Goal: Transaction & Acquisition: Obtain resource

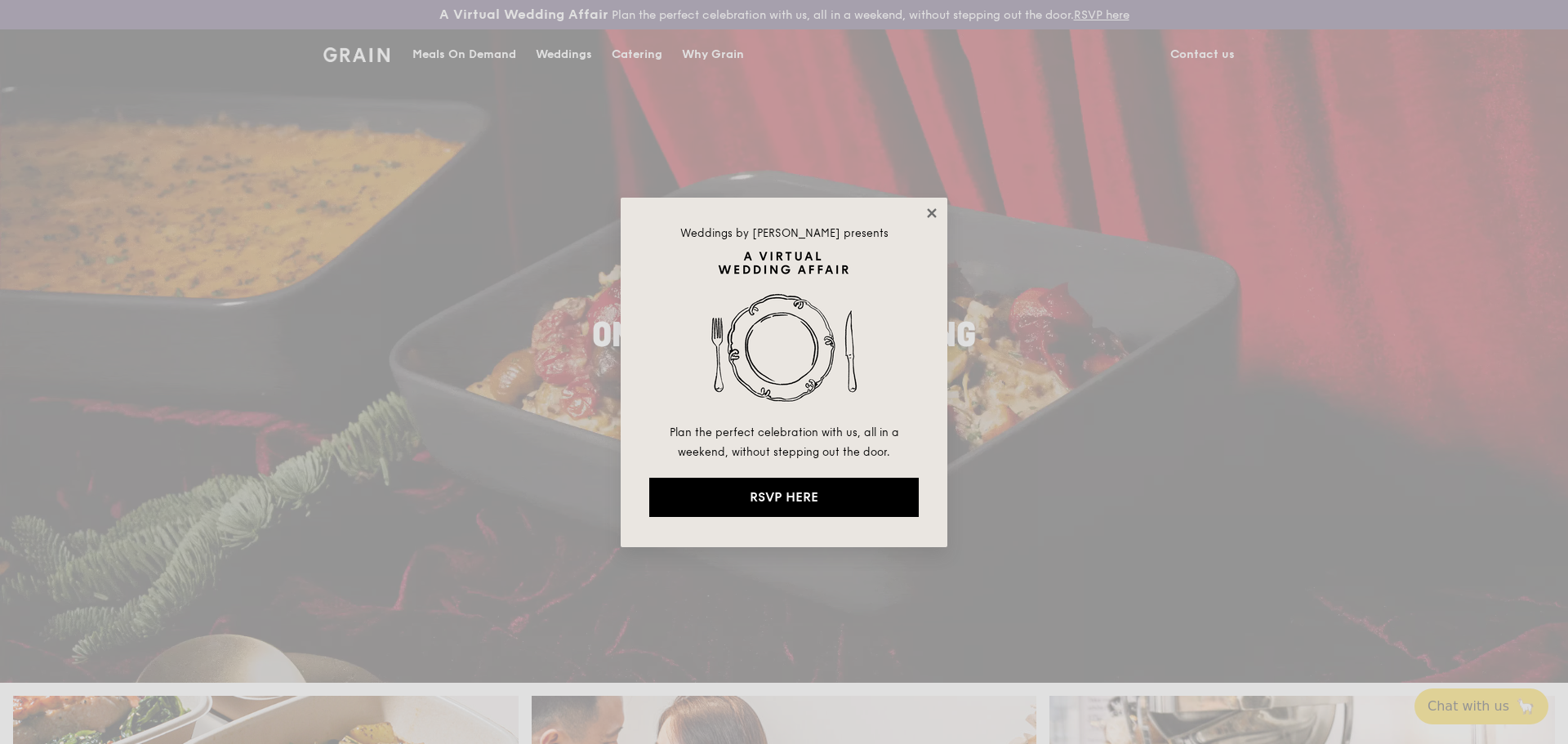
click at [926, 211] on icon at bounding box center [931, 212] width 14 height 14
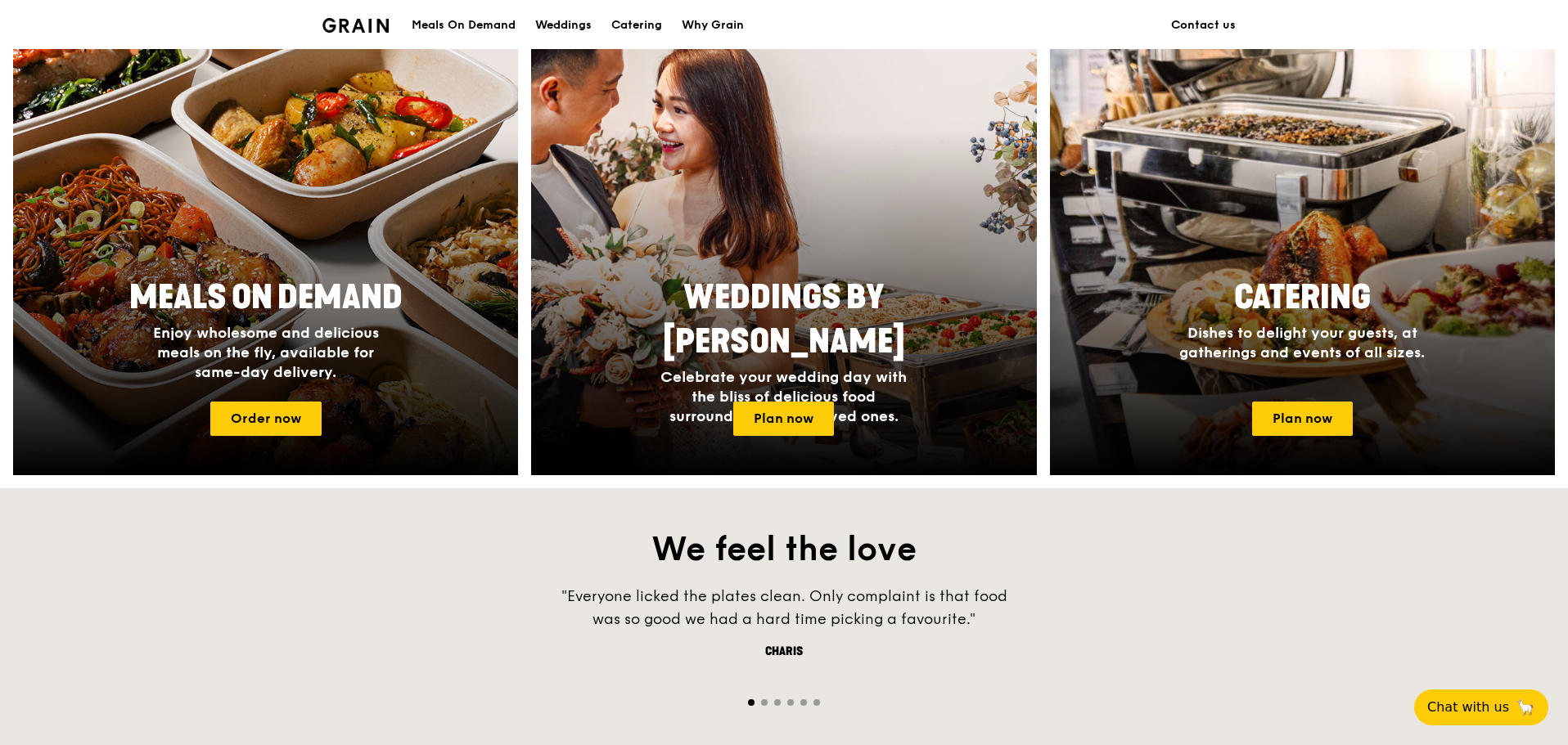
scroll to position [654, 0]
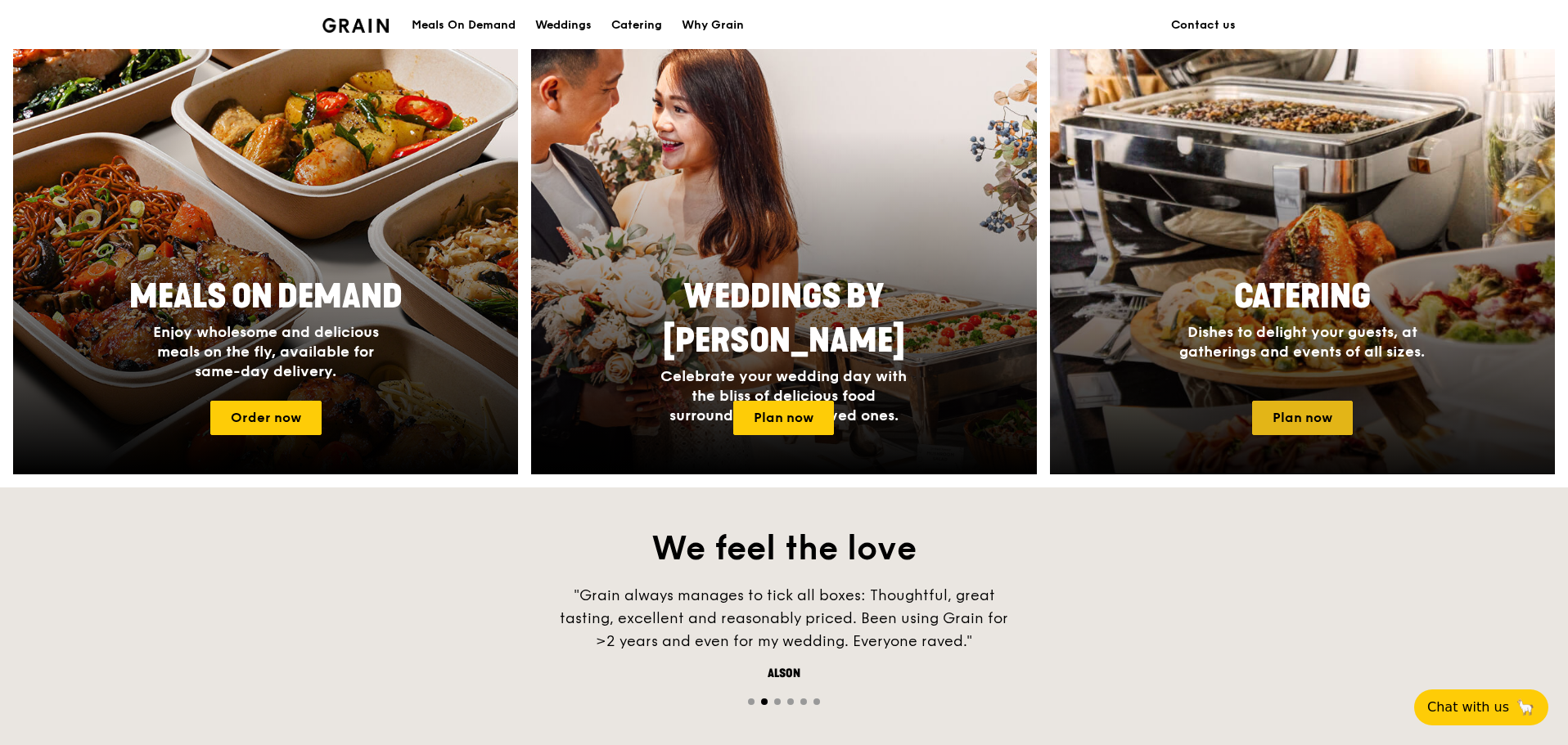
click at [1262, 413] on link "Plan now" at bounding box center [1303, 418] width 101 height 34
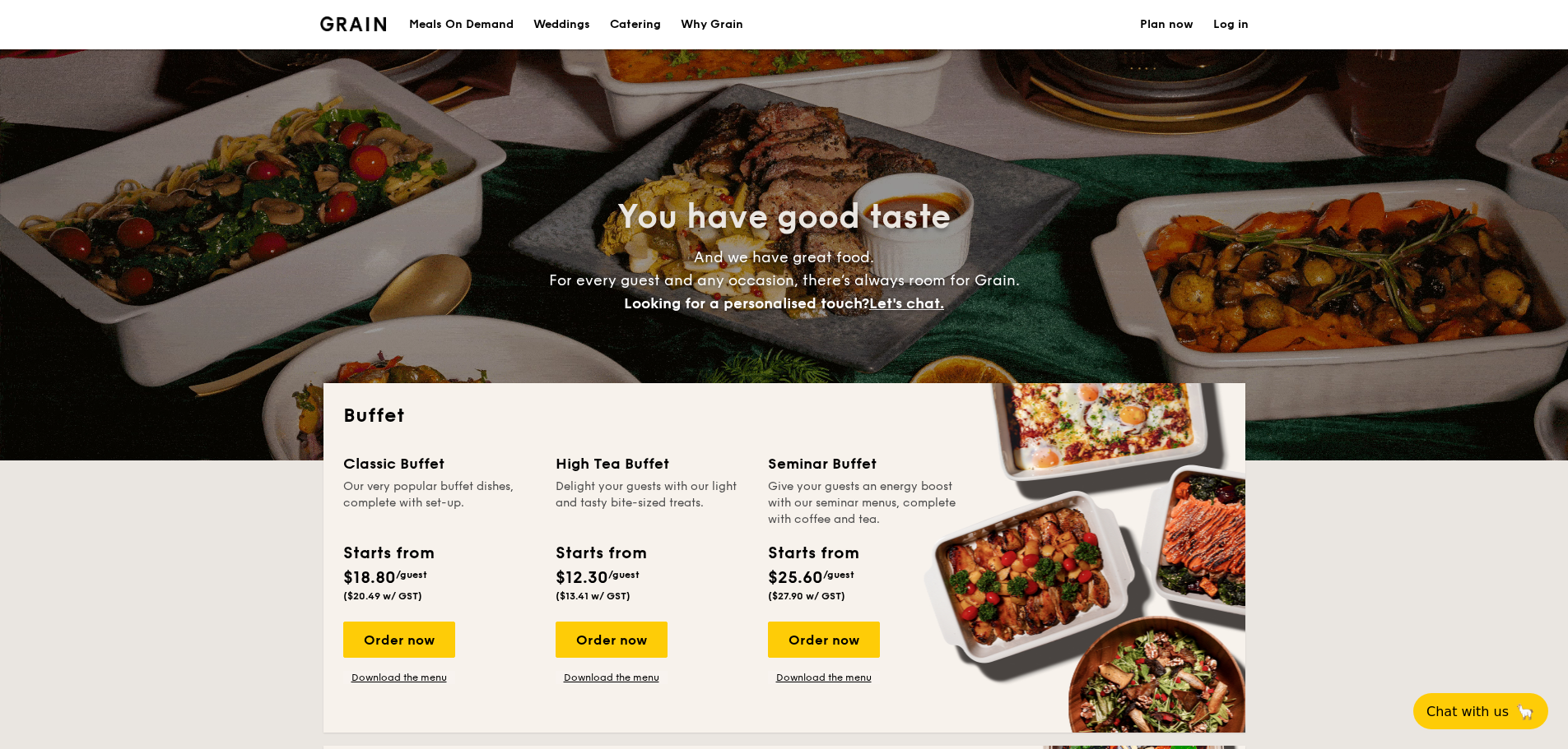
select select
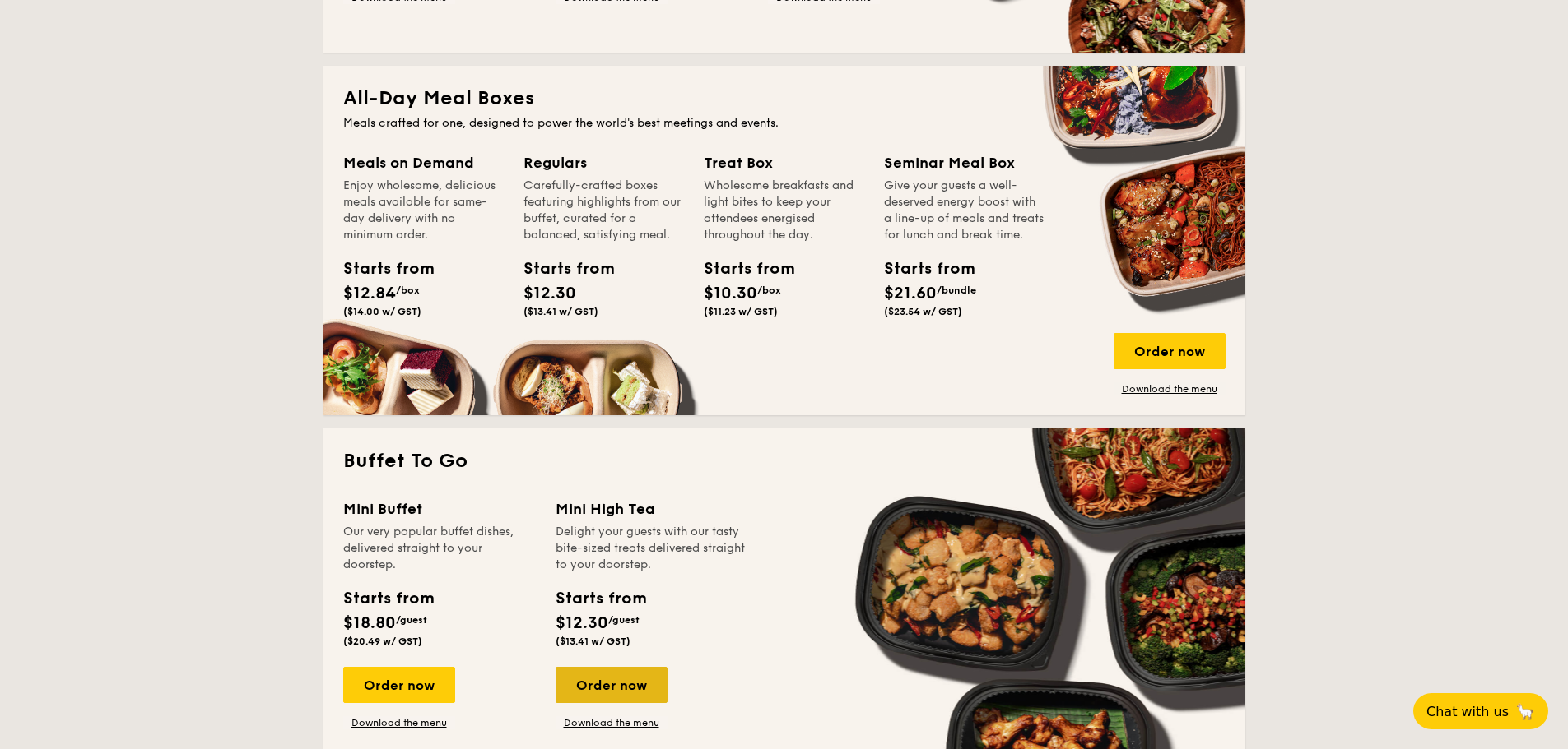
scroll to position [938, 0]
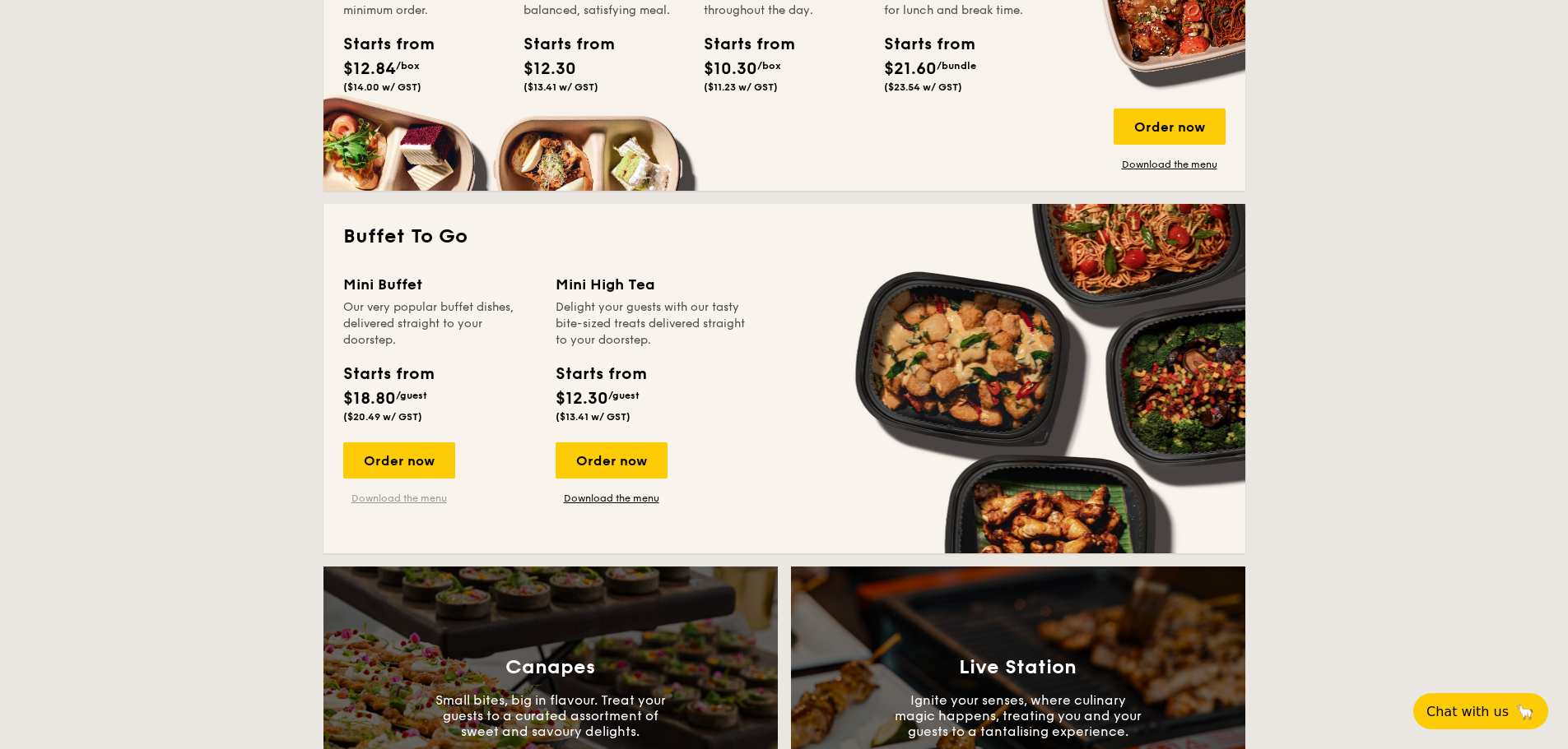
click at [387, 497] on link "Download the menu" at bounding box center [399, 498] width 112 height 13
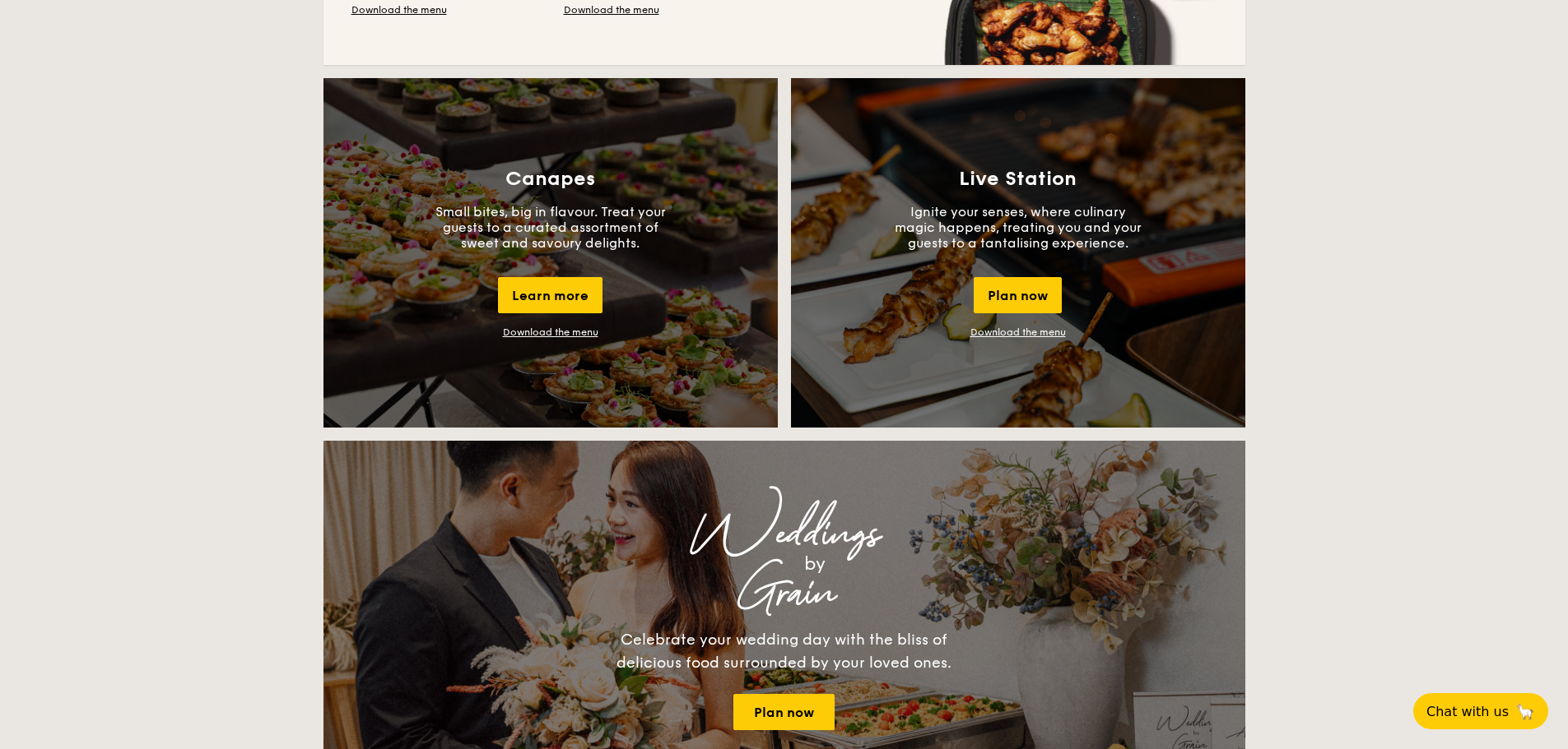
scroll to position [1431, 0]
